Goal: Information Seeking & Learning: Learn about a topic

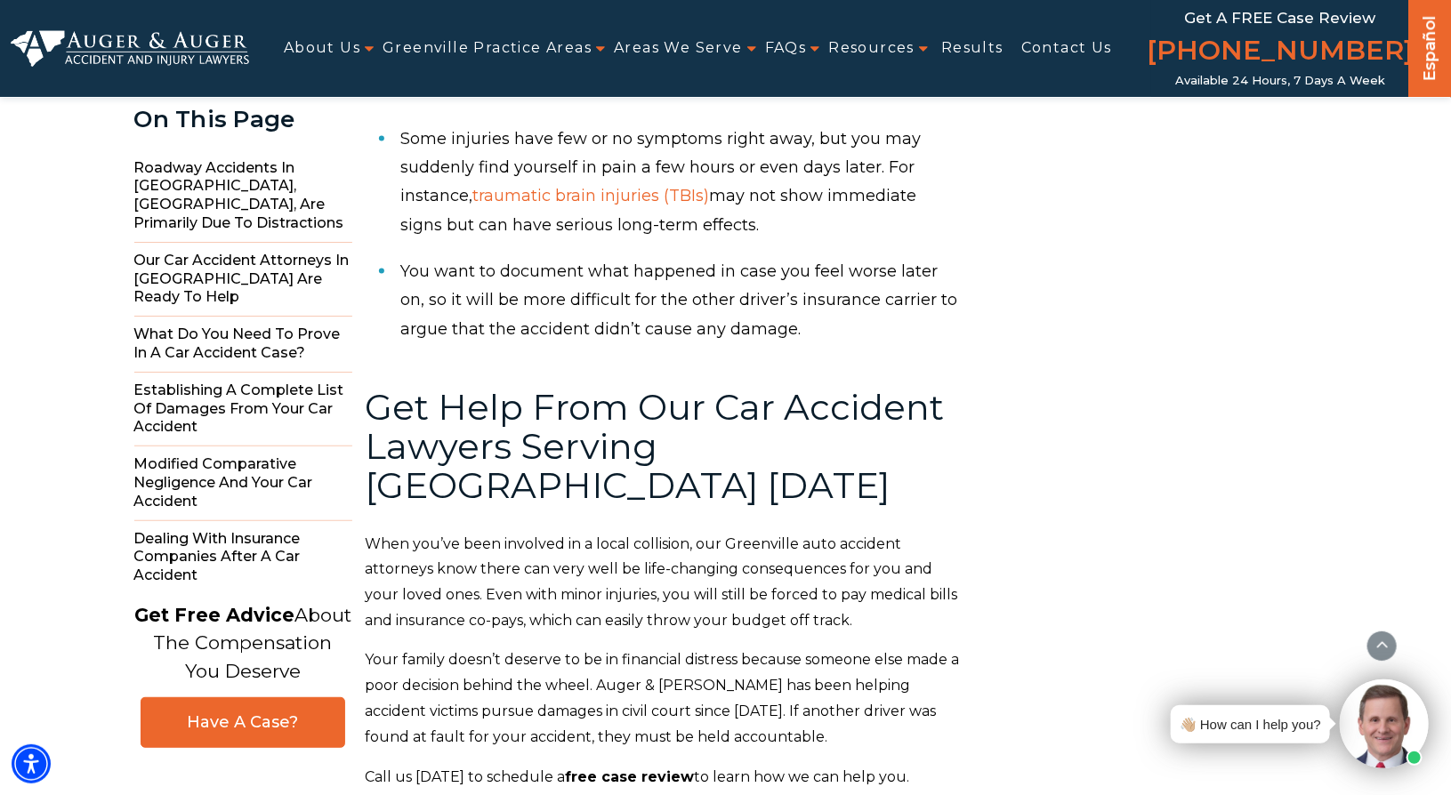
scroll to position [11230, 0]
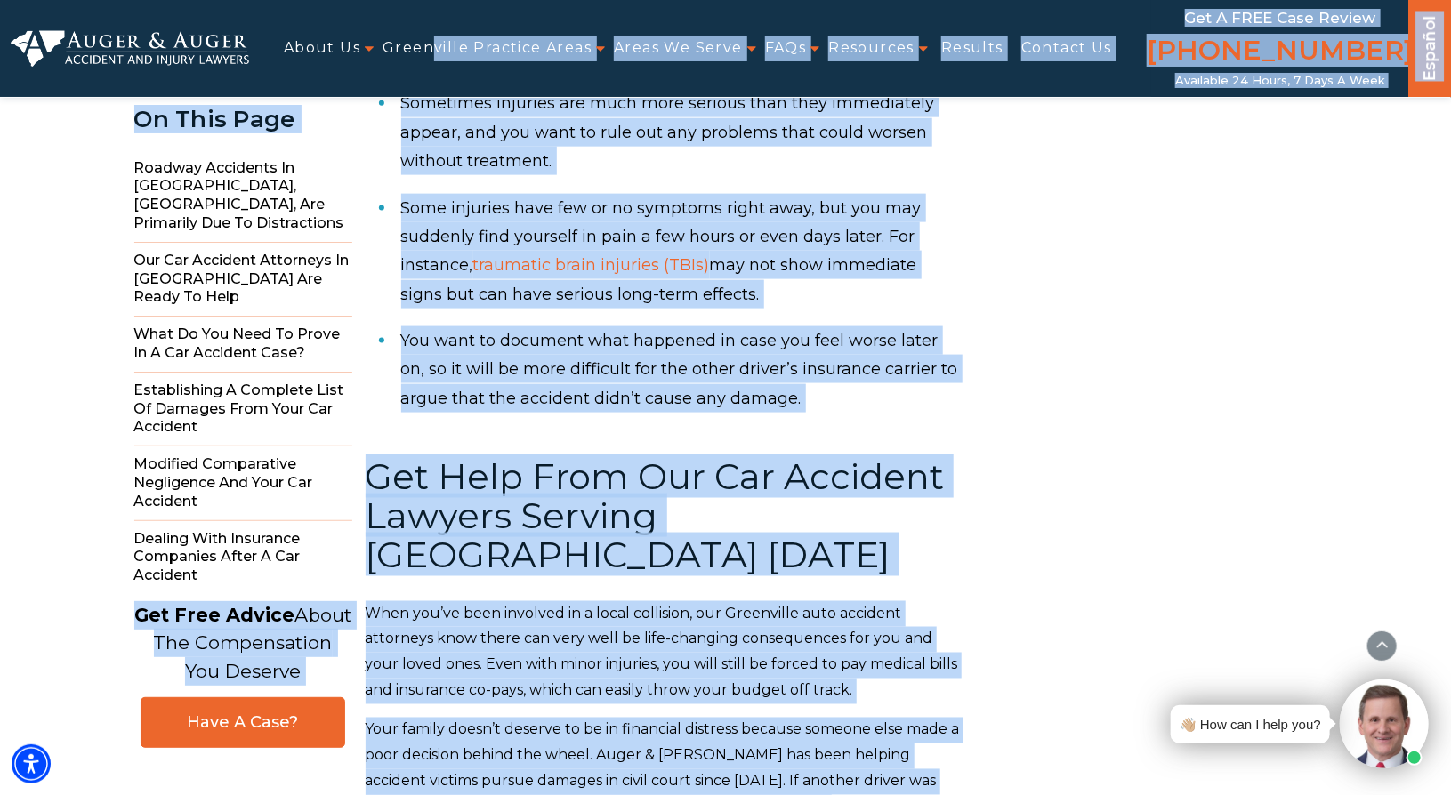
drag, startPoint x: 900, startPoint y: 666, endPoint x: 430, endPoint y: 74, distance: 756.7
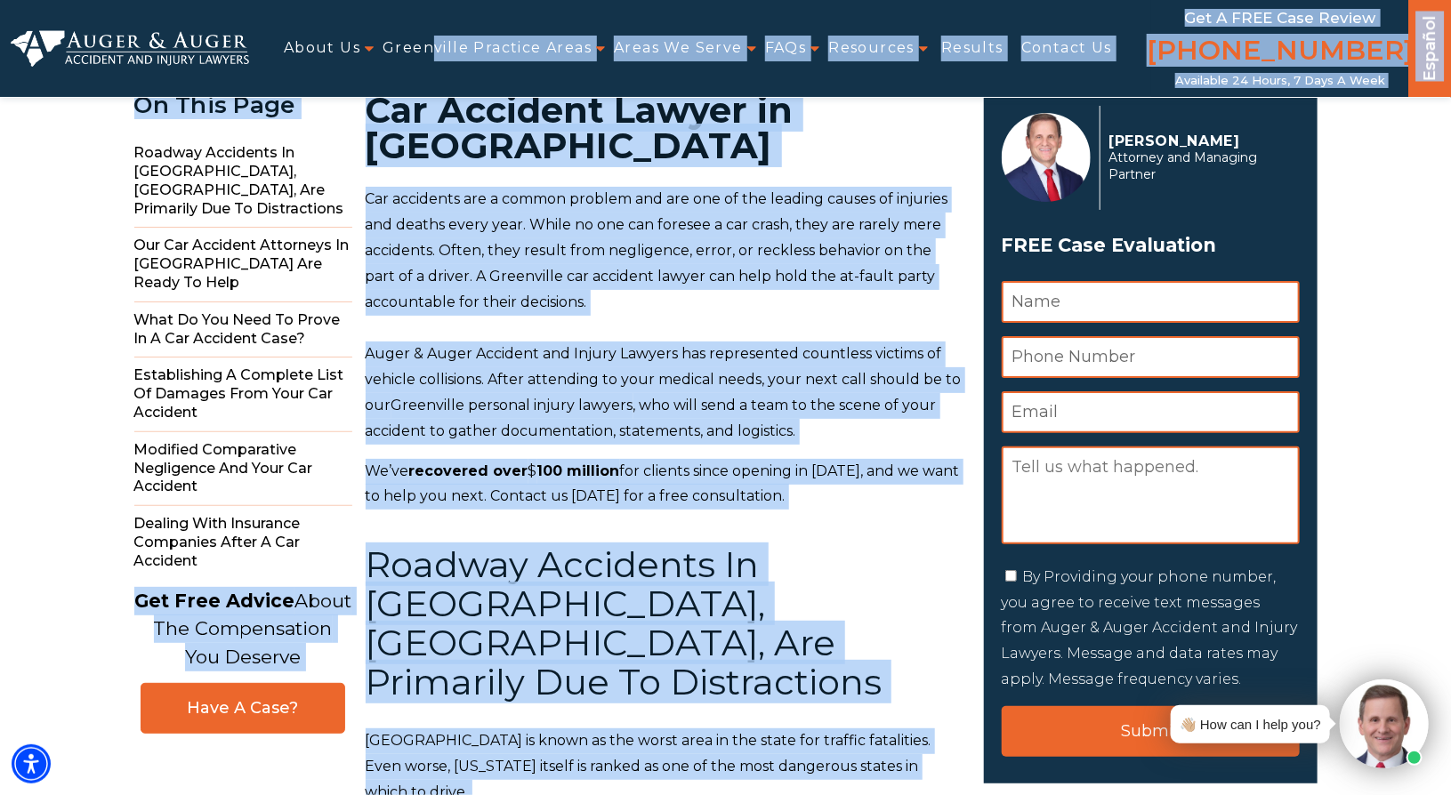
scroll to position [0, 0]
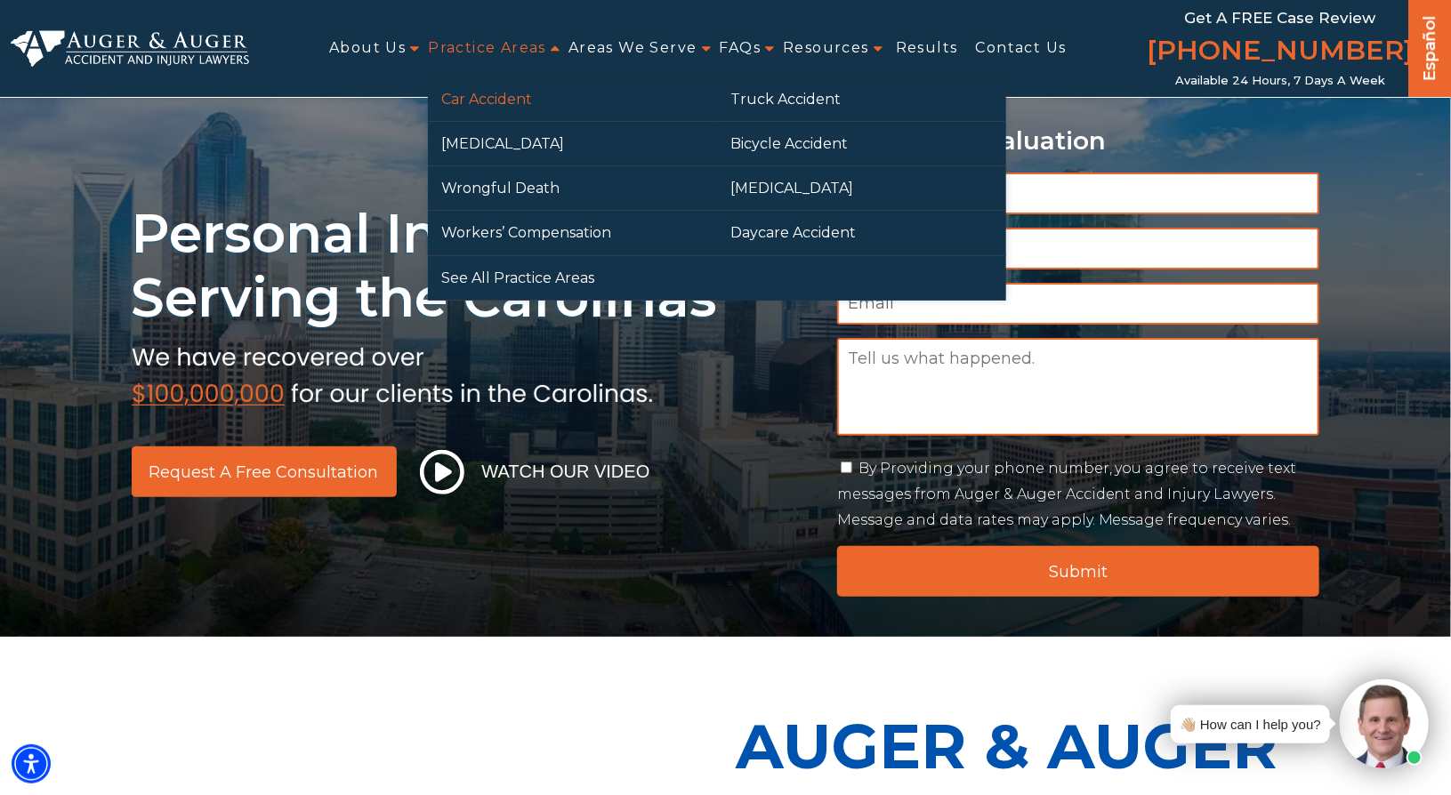
click at [464, 87] on link "Car Accident" at bounding box center [572, 99] width 289 height 44
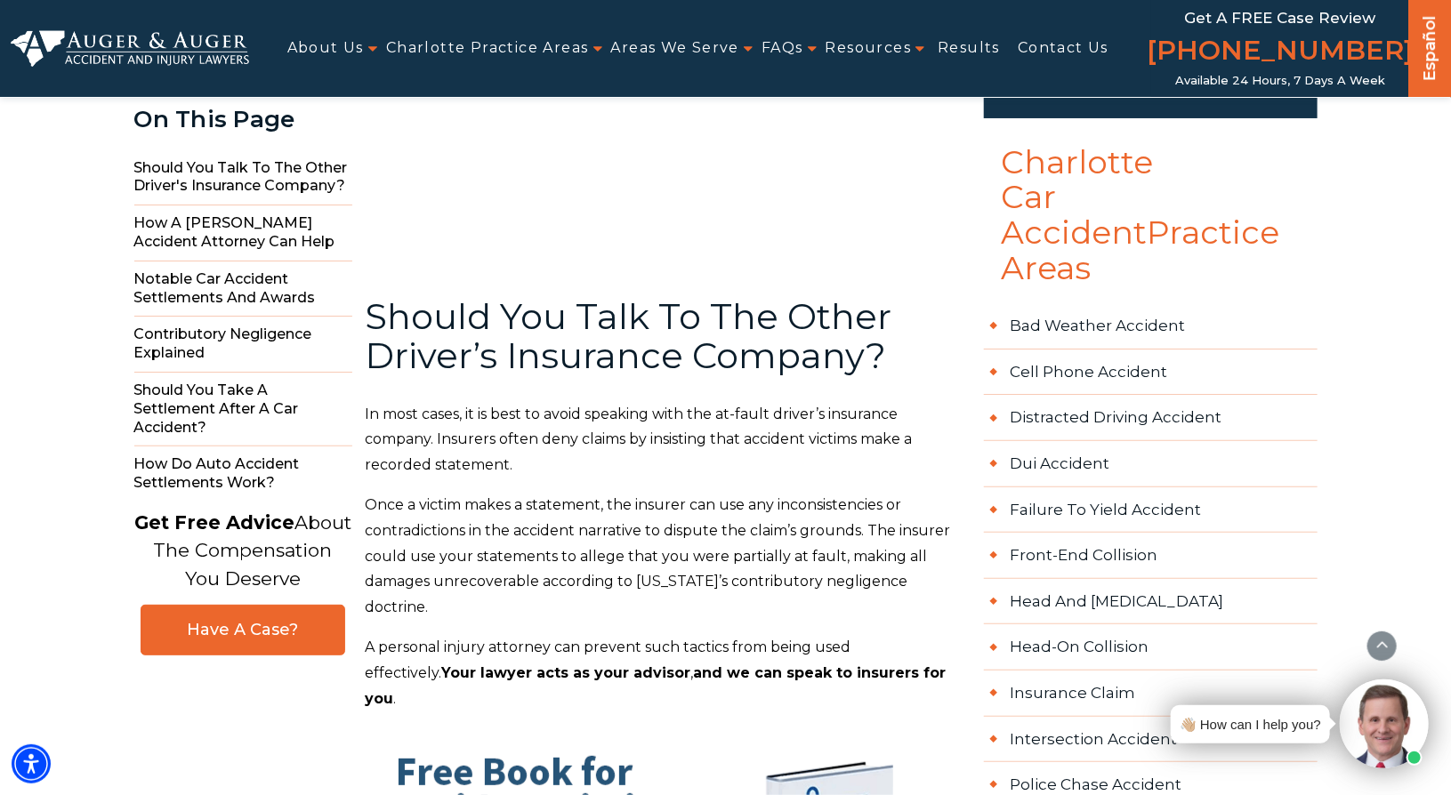
scroll to position [748, 0]
